Goal: Task Accomplishment & Management: Use online tool/utility

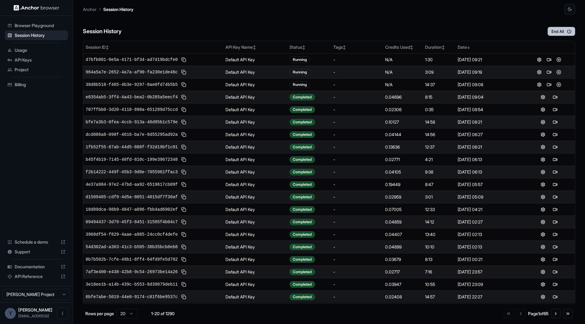
click at [564, 32] on button "End All" at bounding box center [562, 31] width 28 height 9
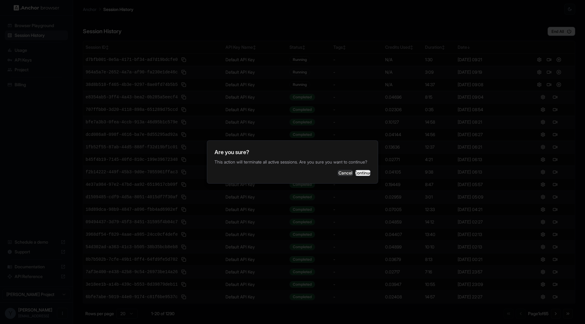
click at [357, 174] on button "Continue" at bounding box center [362, 173] width 15 height 6
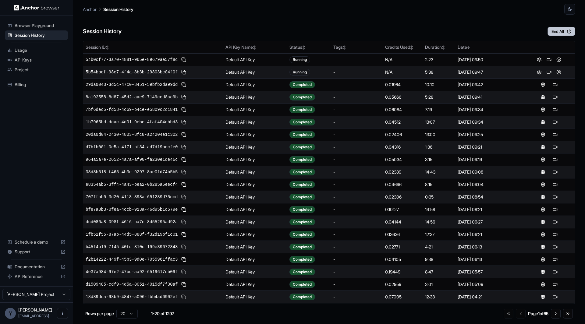
click at [559, 31] on button "End All" at bounding box center [562, 31] width 28 height 9
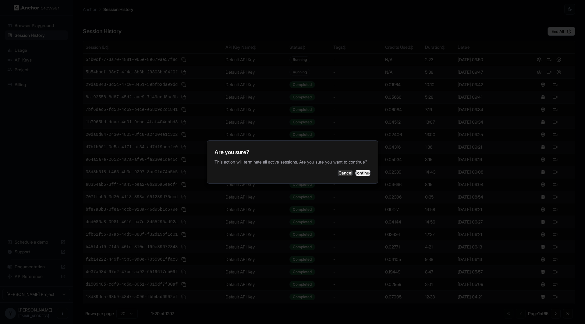
click at [363, 172] on button "Continue" at bounding box center [362, 173] width 15 height 6
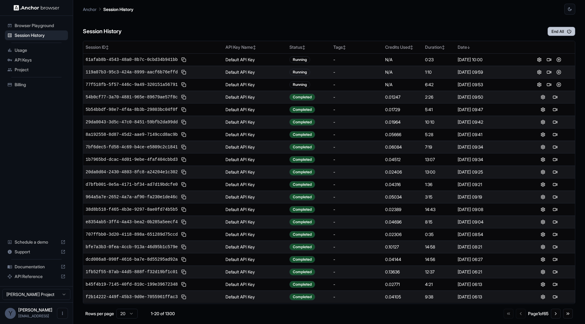
click at [568, 32] on icon "button" at bounding box center [568, 31] width 5 height 5
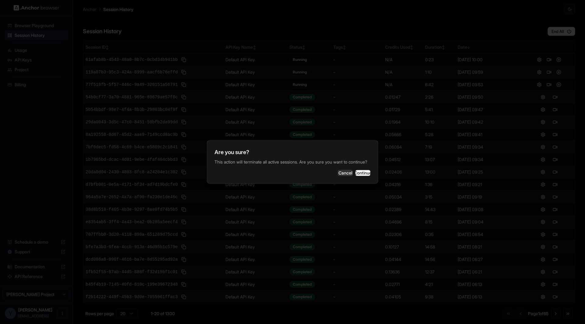
click at [366, 170] on div "Are you sure? This action will terminate all active sessions. Are you sure you …" at bounding box center [292, 161] width 171 height 43
click at [364, 175] on button "Continue" at bounding box center [362, 173] width 15 height 6
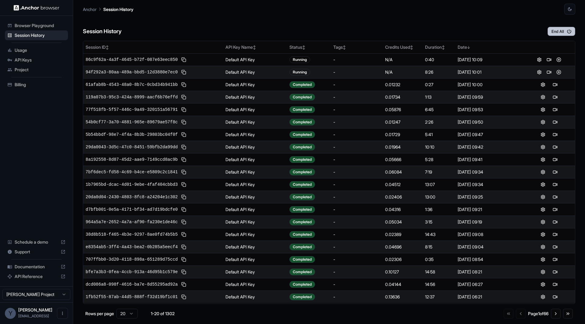
click at [560, 32] on button "End All" at bounding box center [562, 31] width 28 height 9
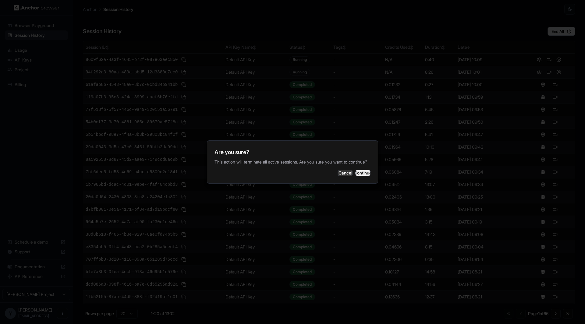
click at [356, 176] on button "Continue" at bounding box center [362, 173] width 15 height 6
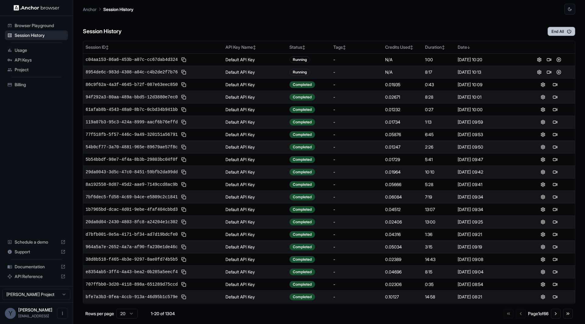
click at [566, 31] on button "End All" at bounding box center [562, 31] width 28 height 9
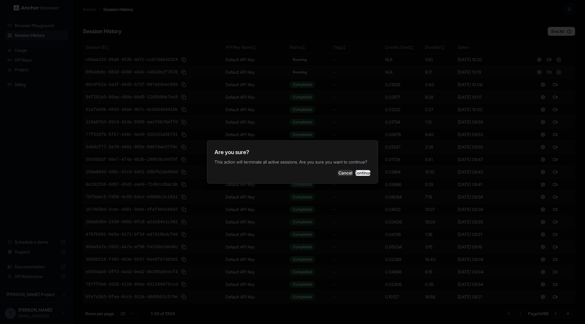
click at [362, 176] on button "Continue" at bounding box center [362, 173] width 15 height 6
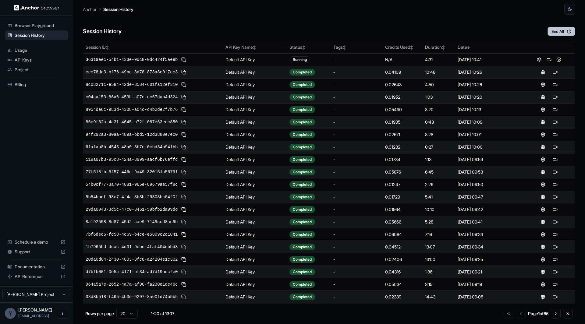
click at [559, 31] on button "End All" at bounding box center [562, 31] width 28 height 9
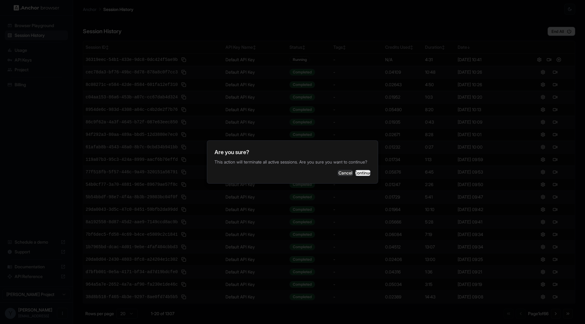
click at [357, 174] on button "Continue" at bounding box center [362, 173] width 15 height 6
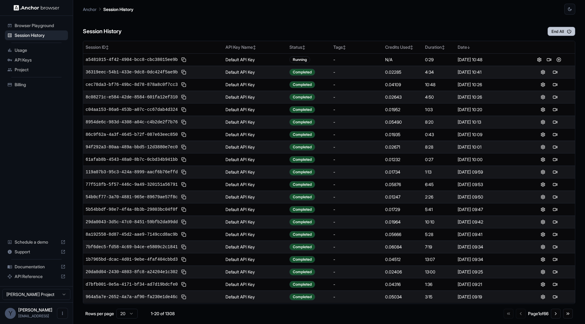
click at [563, 34] on button "End All" at bounding box center [562, 31] width 28 height 9
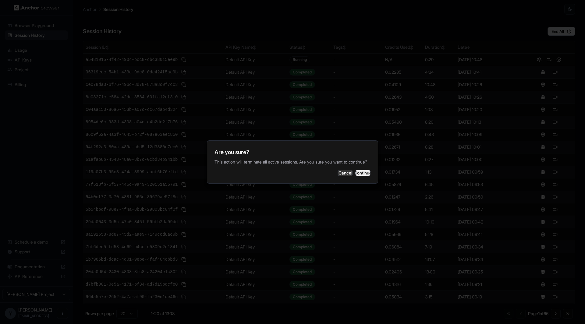
click at [358, 176] on button "Continue" at bounding box center [362, 173] width 15 height 6
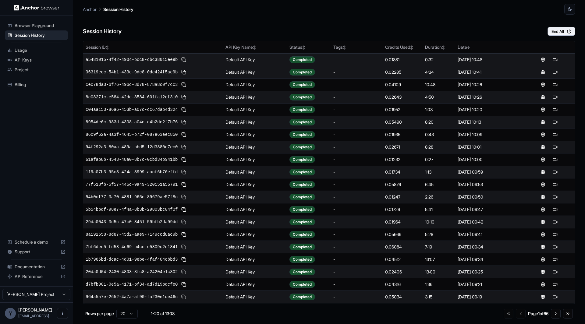
click at [392, 61] on div "0.01881" at bounding box center [402, 60] width 35 height 6
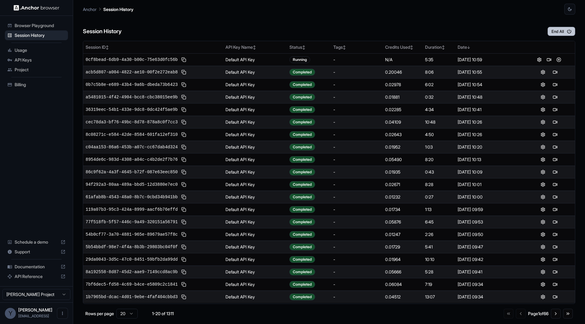
click at [570, 29] on icon "button" at bounding box center [568, 31] width 5 height 5
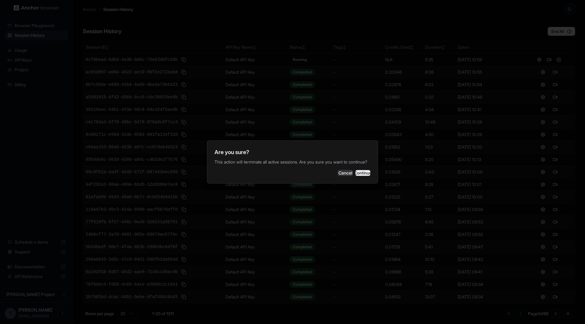
click at [357, 176] on button "Continue" at bounding box center [362, 173] width 15 height 6
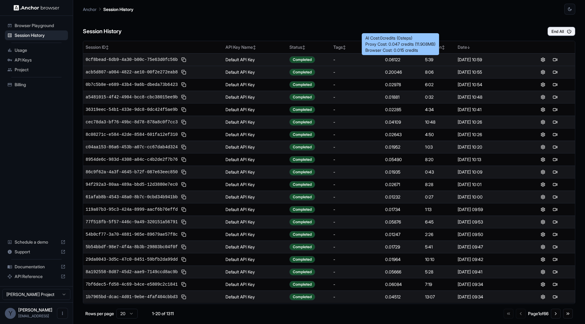
click at [398, 59] on div "0.06122" at bounding box center [402, 60] width 35 height 6
